Goal: Share content

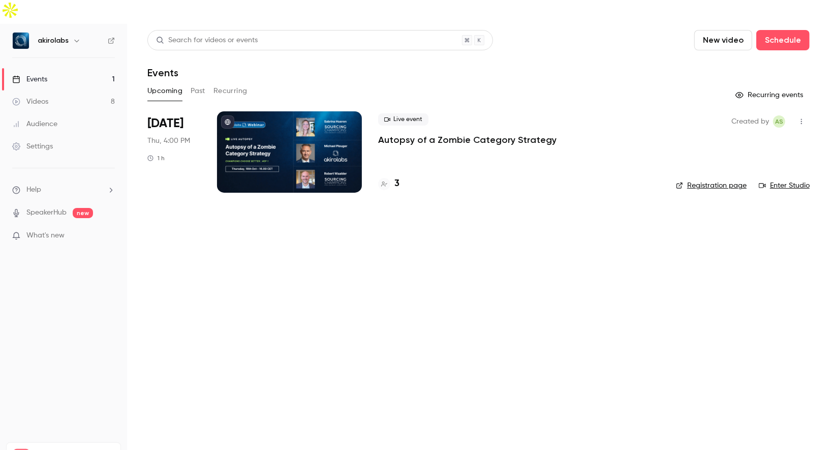
click at [288, 111] on div at bounding box center [289, 151] width 145 height 81
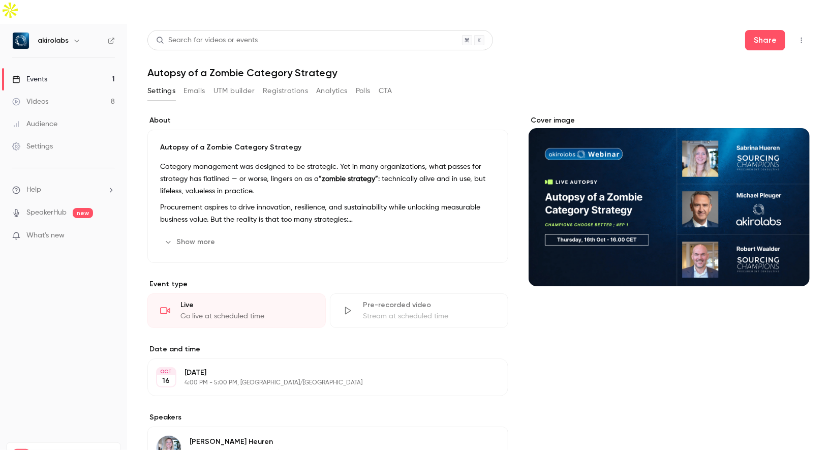
click at [290, 83] on button "Registrations" at bounding box center [285, 91] width 45 height 16
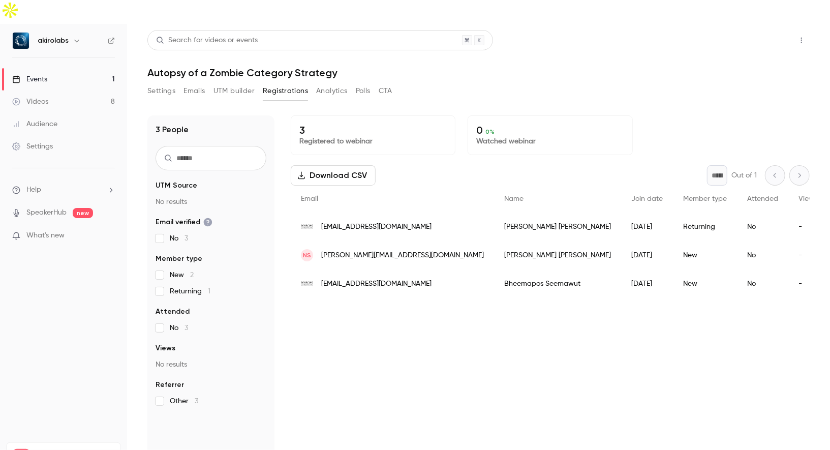
click at [754, 30] on button "Share" at bounding box center [765, 40] width 40 height 20
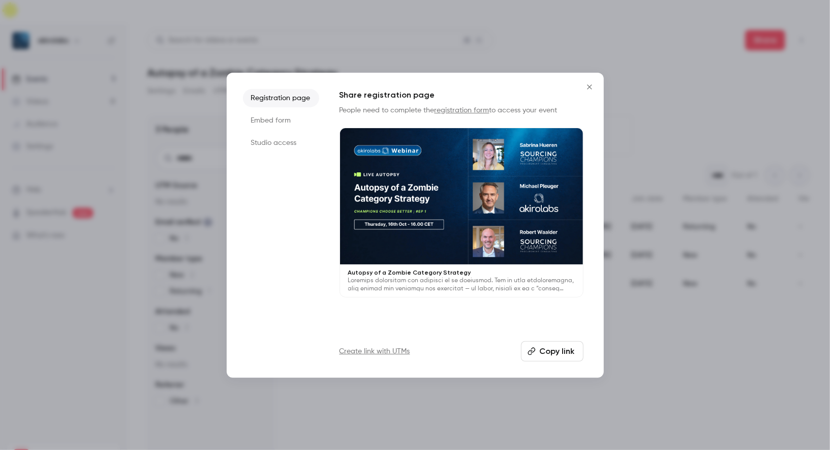
click at [547, 354] on button "Copy link" at bounding box center [552, 351] width 62 height 20
click at [586, 88] on icon "Close" at bounding box center [589, 87] width 12 height 8
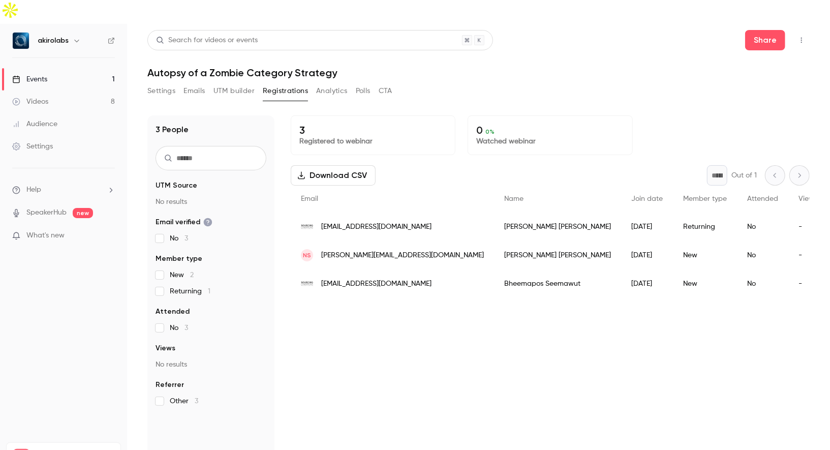
click at [72, 90] on link "Videos 8" at bounding box center [63, 101] width 127 height 22
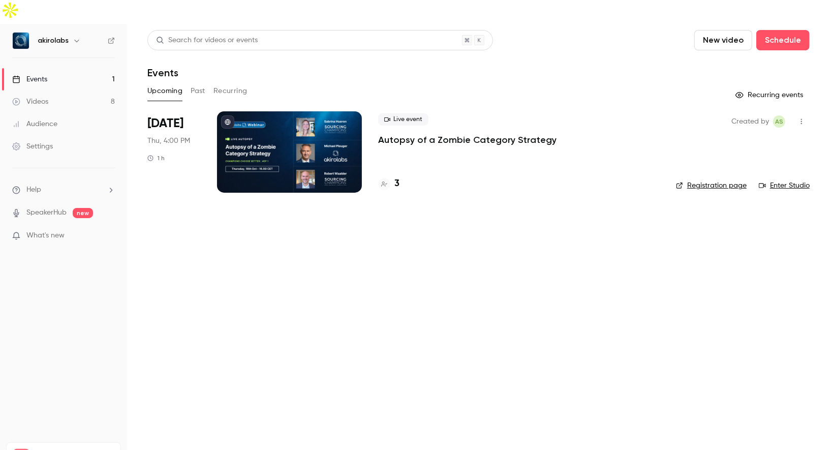
click at [107, 449] on link "Manage" at bounding box center [102, 455] width 24 height 8
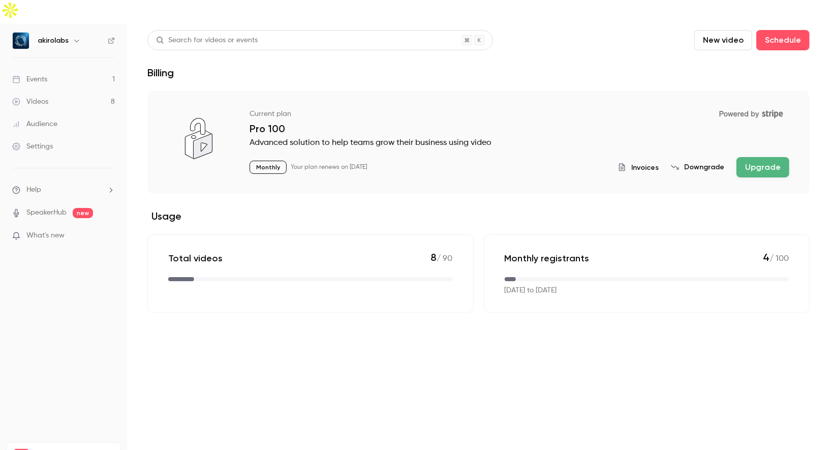
click at [658, 162] on span "Invoices" at bounding box center [644, 167] width 27 height 11
